Goal: Information Seeking & Learning: Learn about a topic

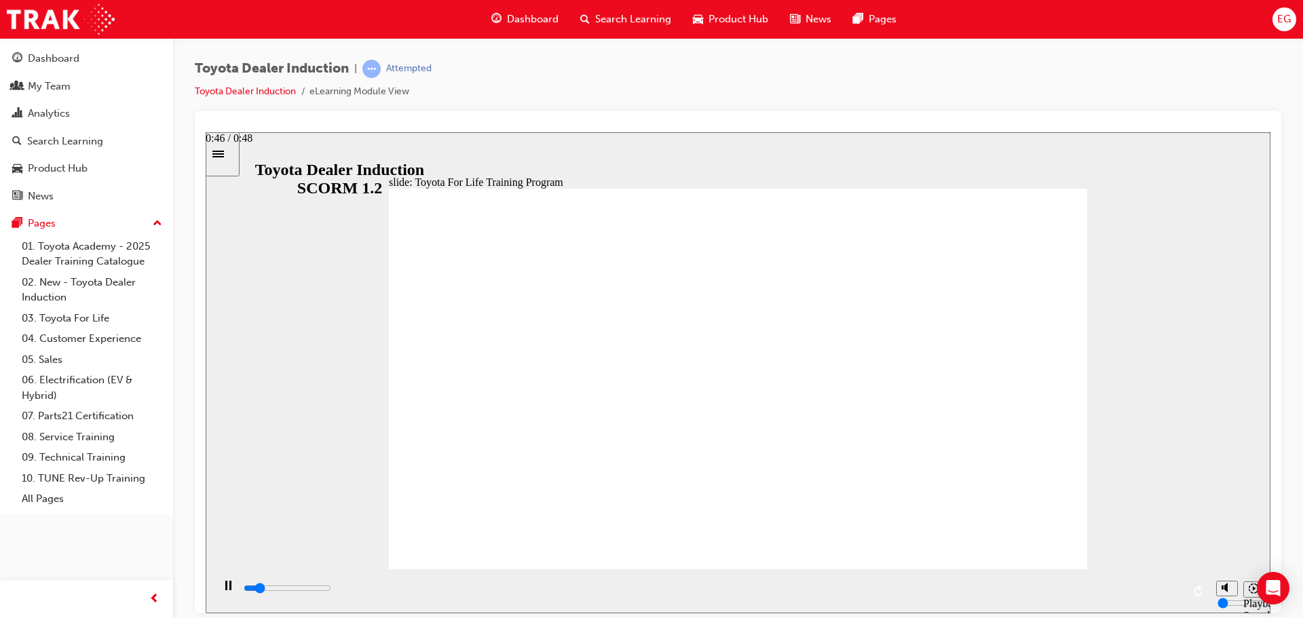
click at [1167, 592] on div "playback controls" at bounding box center [712, 588] width 940 height 15
type input "10800"
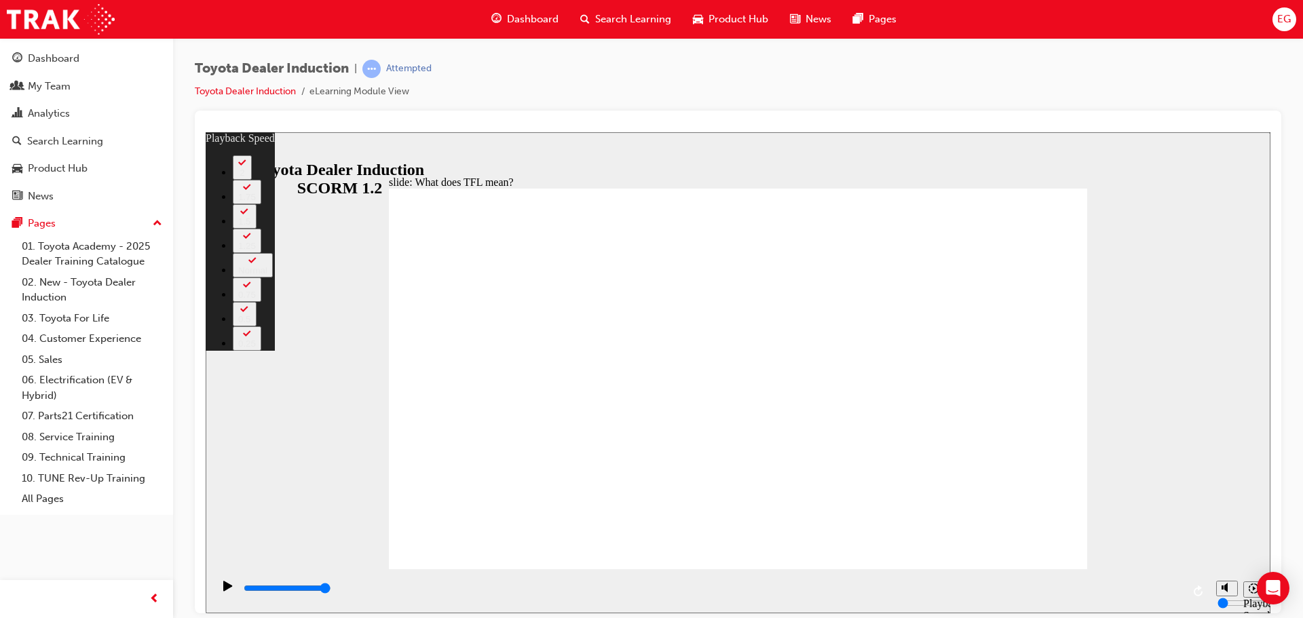
type input "139"
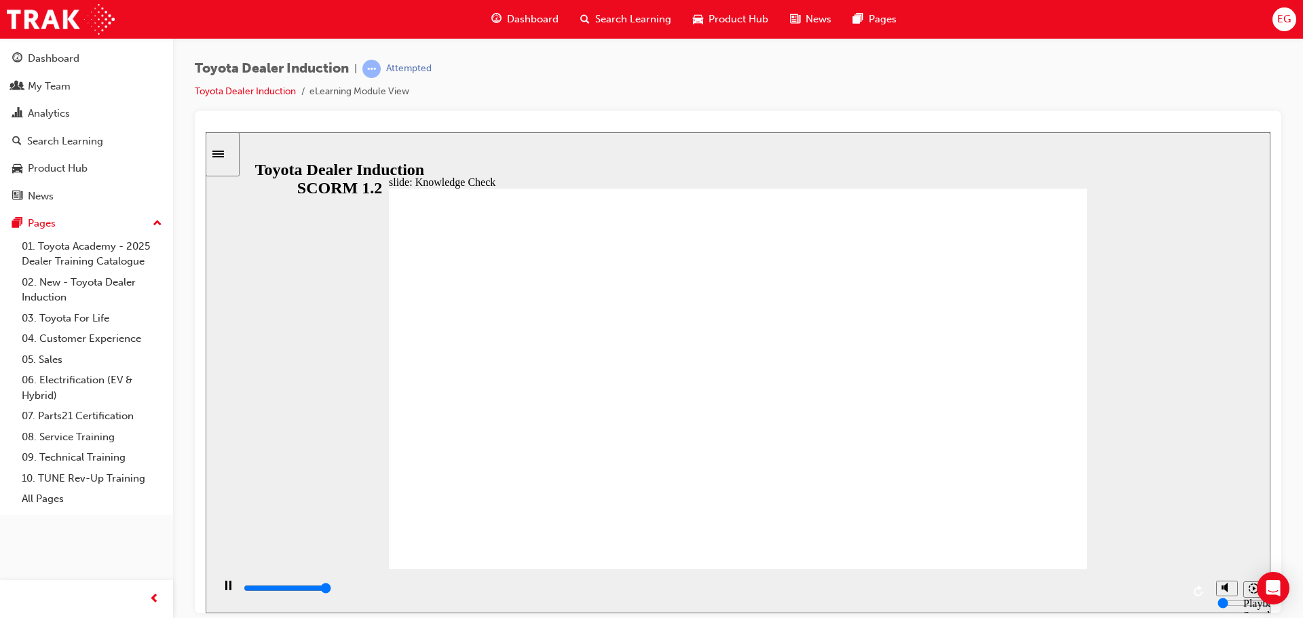
type input "5000"
radio input "true"
drag, startPoint x: 1030, startPoint y: 521, endPoint x: 1032, endPoint y: 535, distance: 14.3
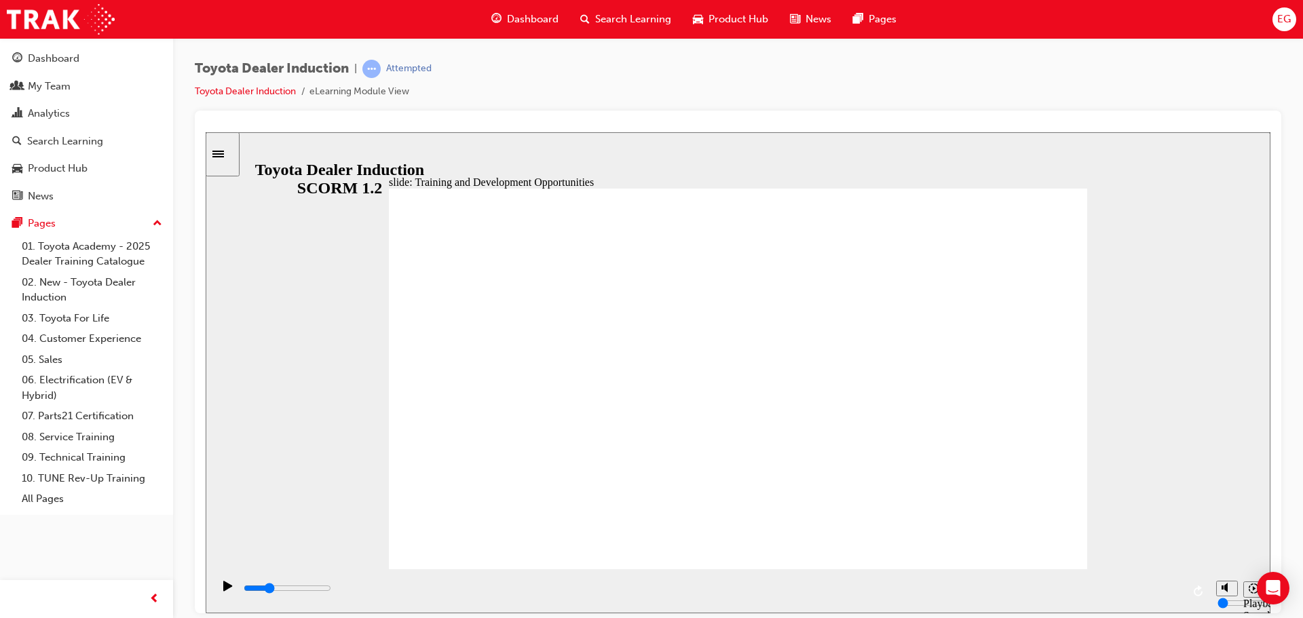
type input "11300"
